Goal: Task Accomplishment & Management: Manage account settings

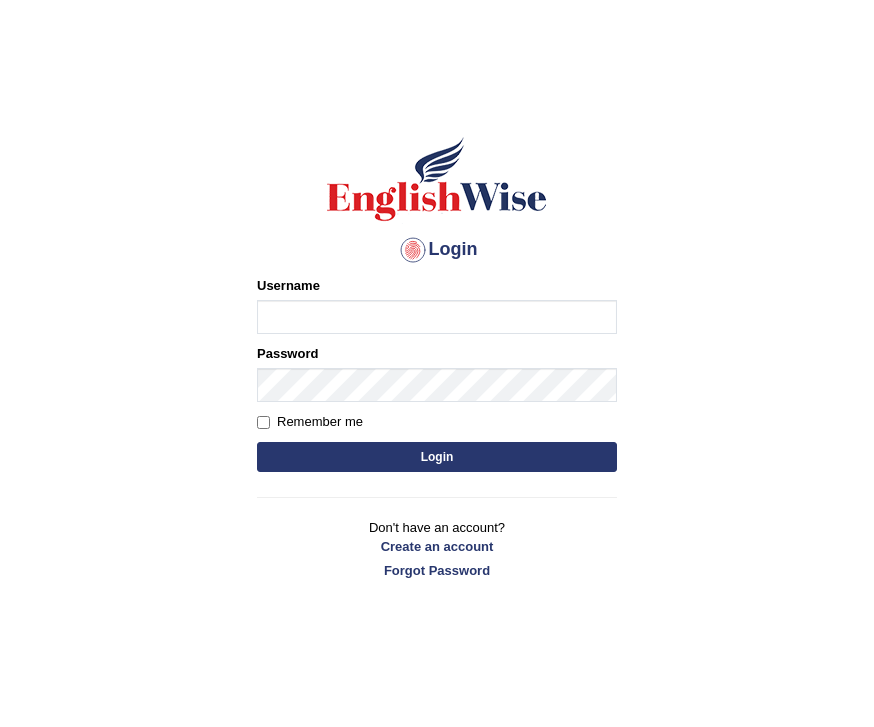
click at [474, 315] on input "Username" at bounding box center [437, 317] width 360 height 34
type input "[EMAIL_ADDRESS][DOMAIN_NAME]"
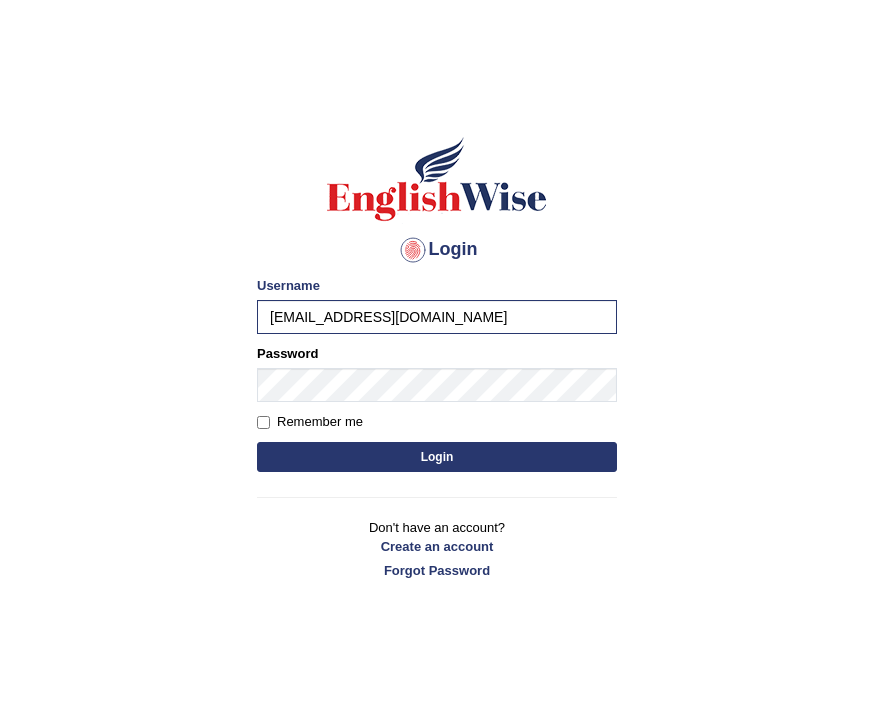
click at [467, 570] on link "Forgot Password" at bounding box center [437, 570] width 360 height 19
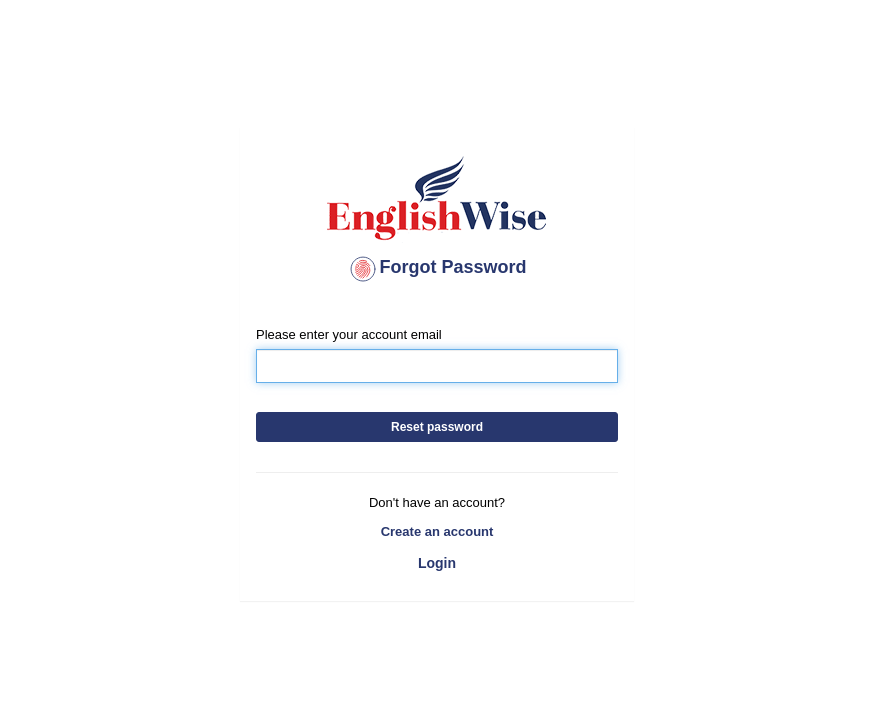
click at [490, 361] on input "Please enter your account email" at bounding box center [437, 366] width 362 height 34
type input "[EMAIL_ADDRESS][DOMAIN_NAME]"
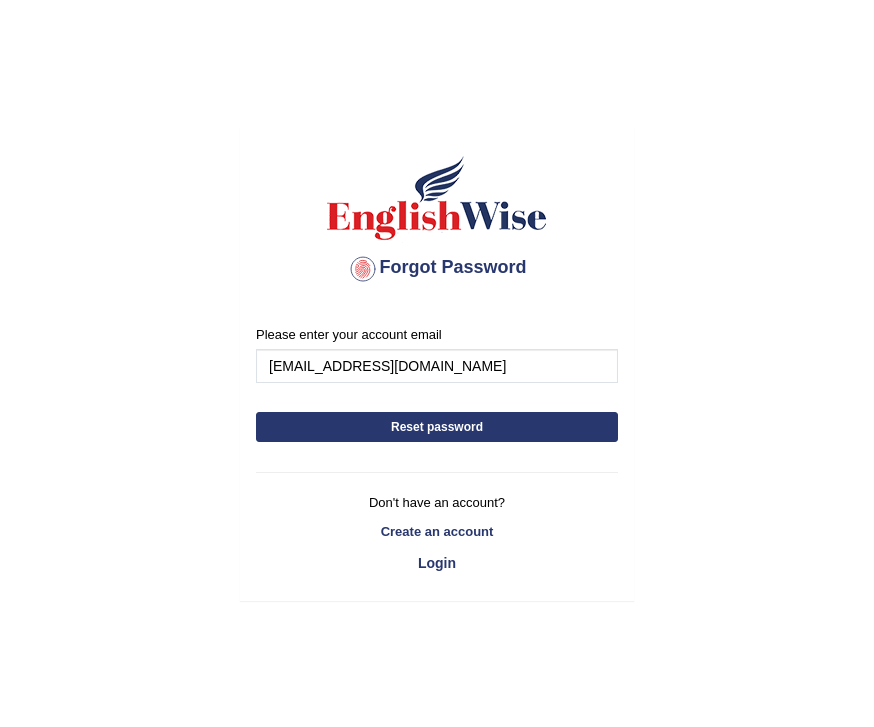
click at [531, 429] on button "Reset password" at bounding box center [437, 427] width 362 height 30
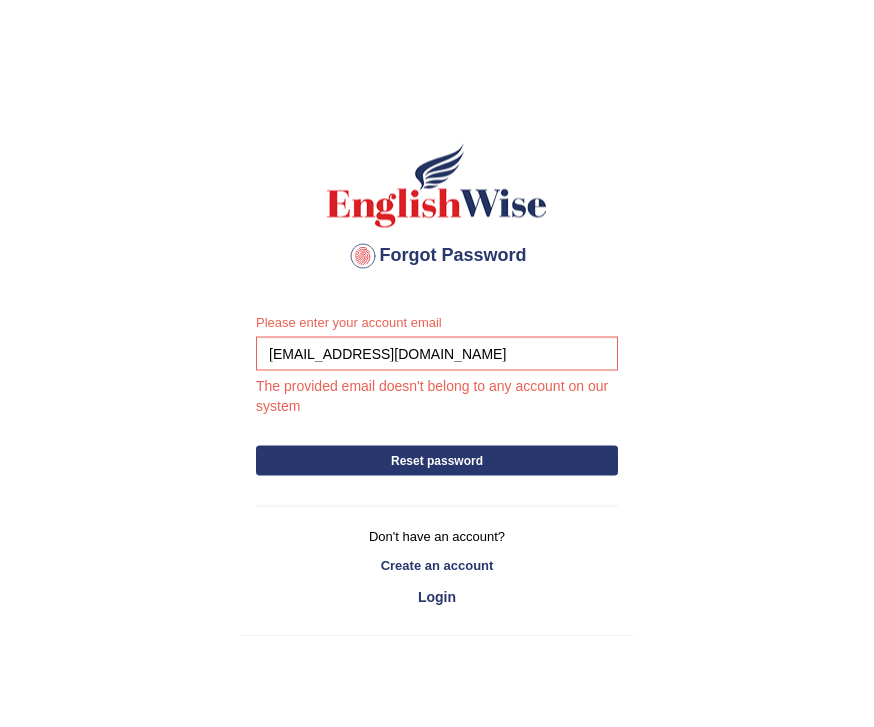
scroll to position [4, 0]
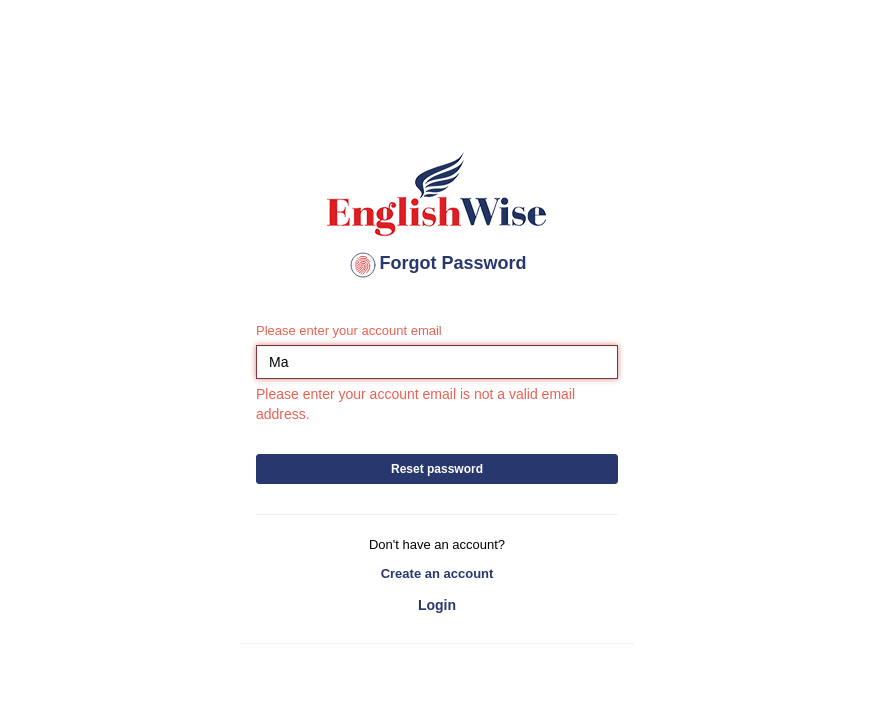
type input "M"
type input "F"
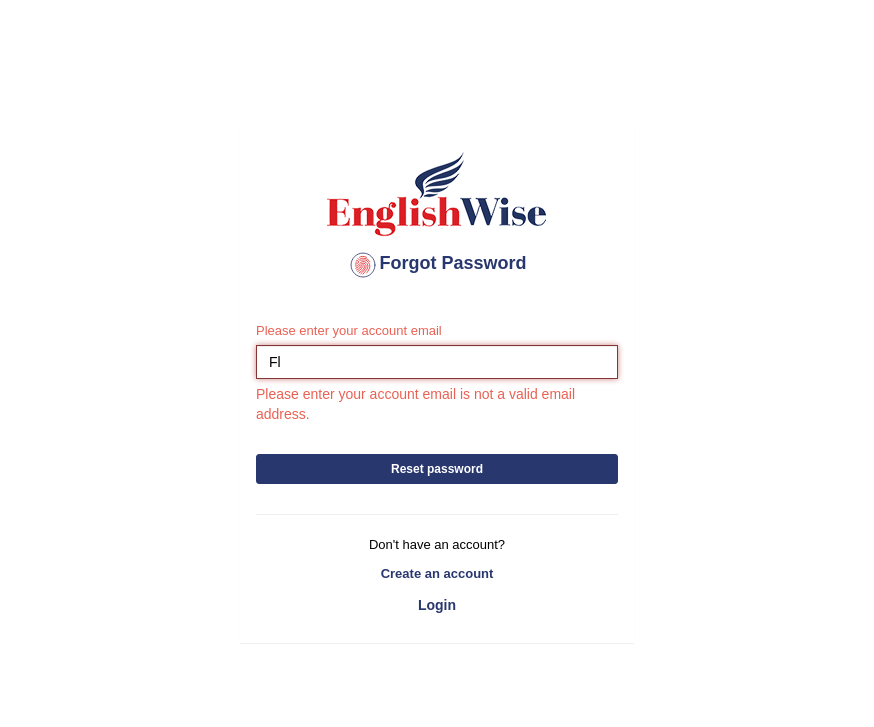
type input "F"
